Goal: Information Seeking & Learning: Compare options

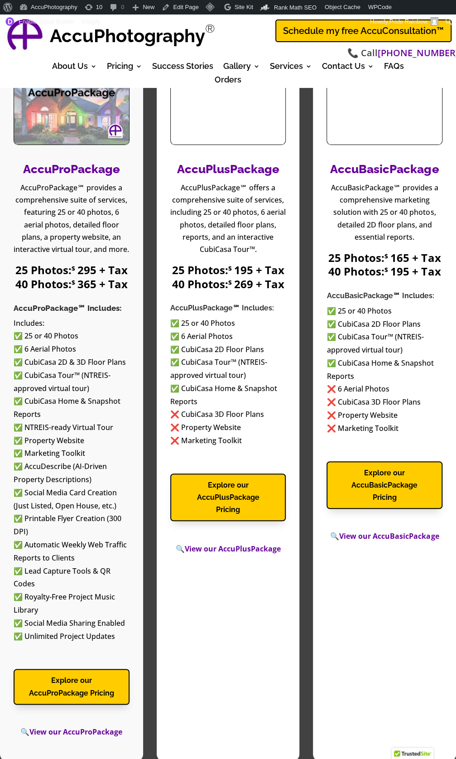
scroll to position [1266, 0]
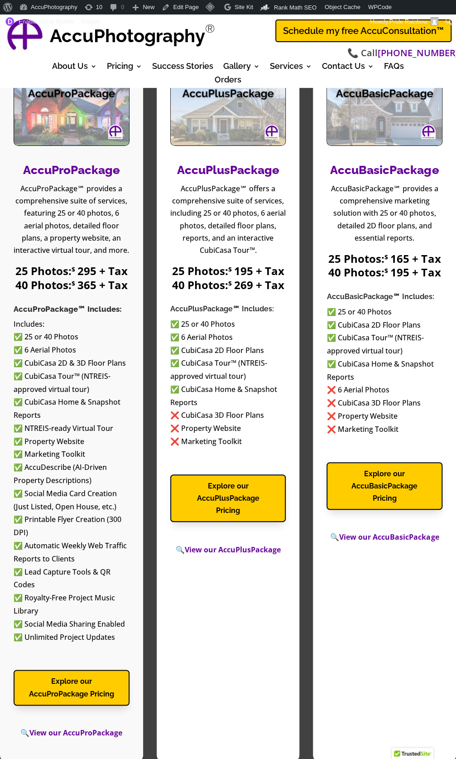
click at [303, 165] on link "AccuFloorPlan Services" at bounding box center [319, 159] width 91 height 31
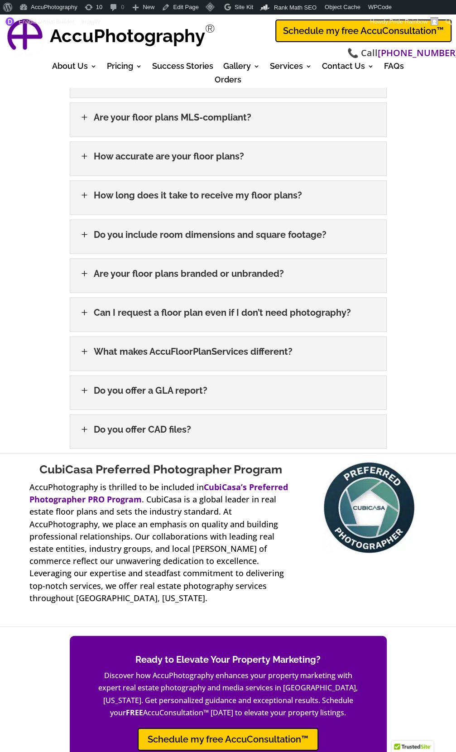
scroll to position [1844, 0]
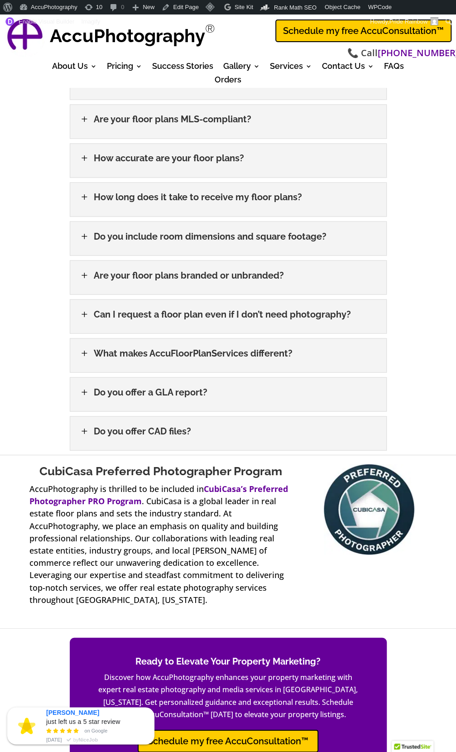
click at [130, 162] on link "AccuFloorPlan Services" at bounding box center [156, 159] width 91 height 31
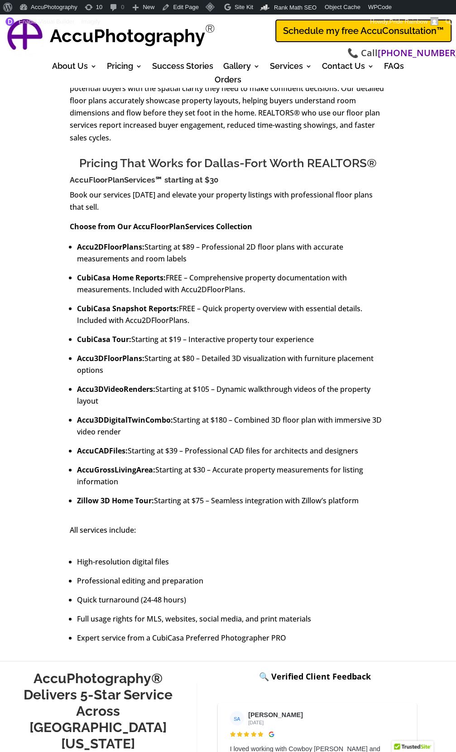
scroll to position [433, 0]
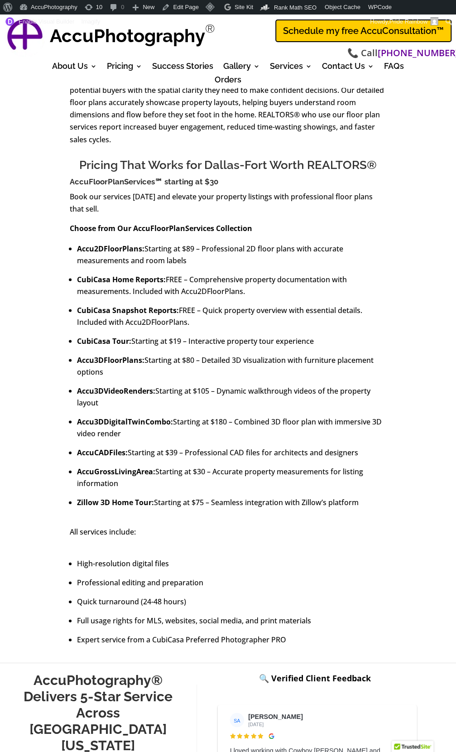
click at [144, 98] on link "AccuPackaged Services" at bounding box center [156, 98] width 91 height 31
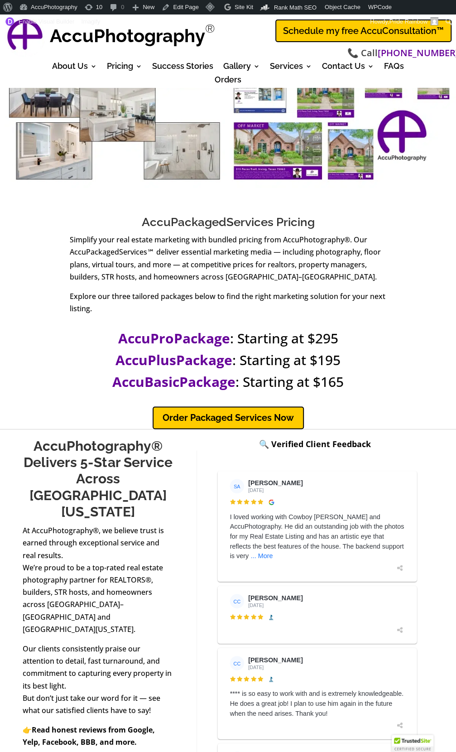
scroll to position [217, 0]
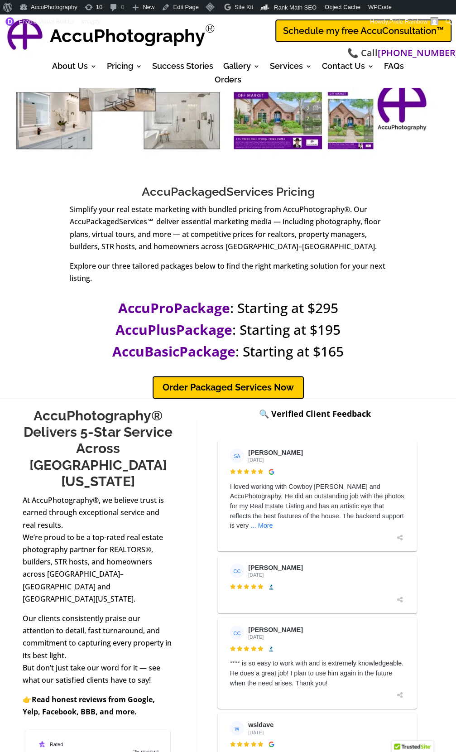
click at [302, 266] on link "AccuPhoto Enhancement Services" at bounding box center [319, 258] width 91 height 43
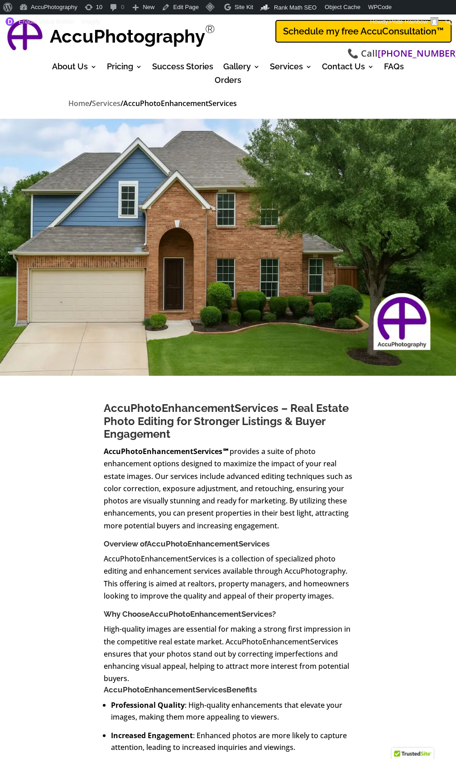
click at [136, 228] on link "AccuVirtual StagingServices" at bounding box center [156, 222] width 91 height 31
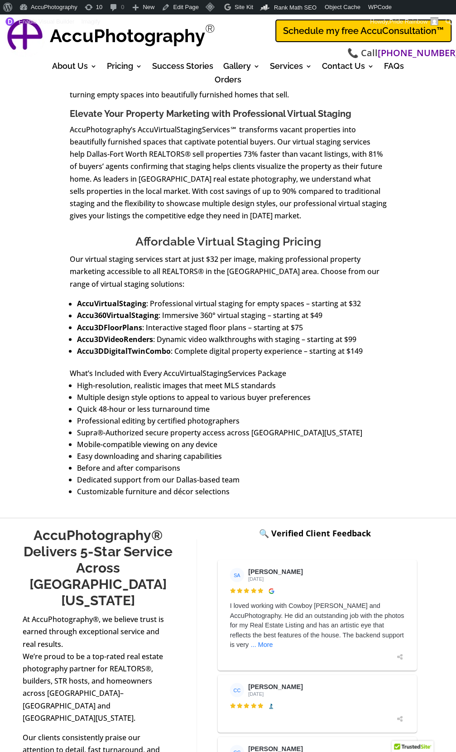
scroll to position [362, 0]
